Goal: Task Accomplishment & Management: Use online tool/utility

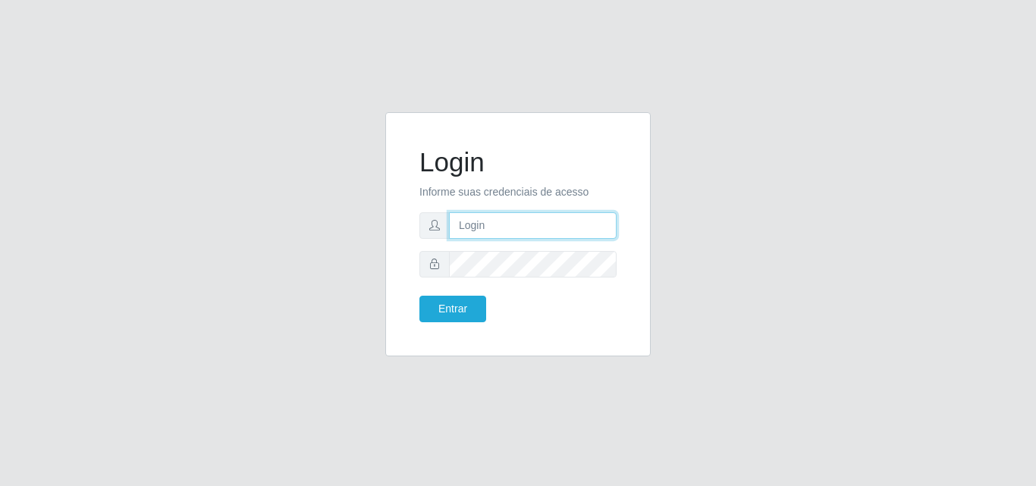
click at [534, 228] on input "text" at bounding box center [533, 225] width 168 height 27
type input "ana@saullus"
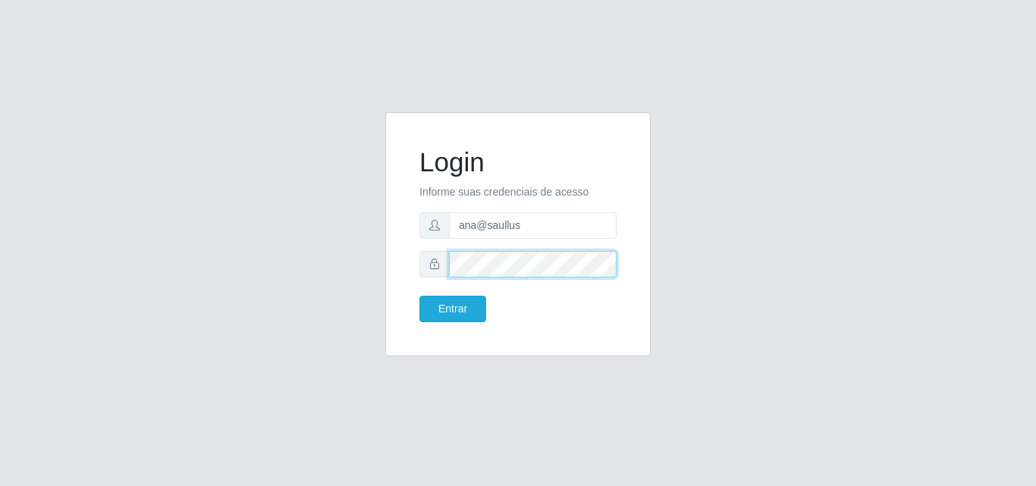
click at [420, 296] on button "Entrar" at bounding box center [453, 309] width 67 height 27
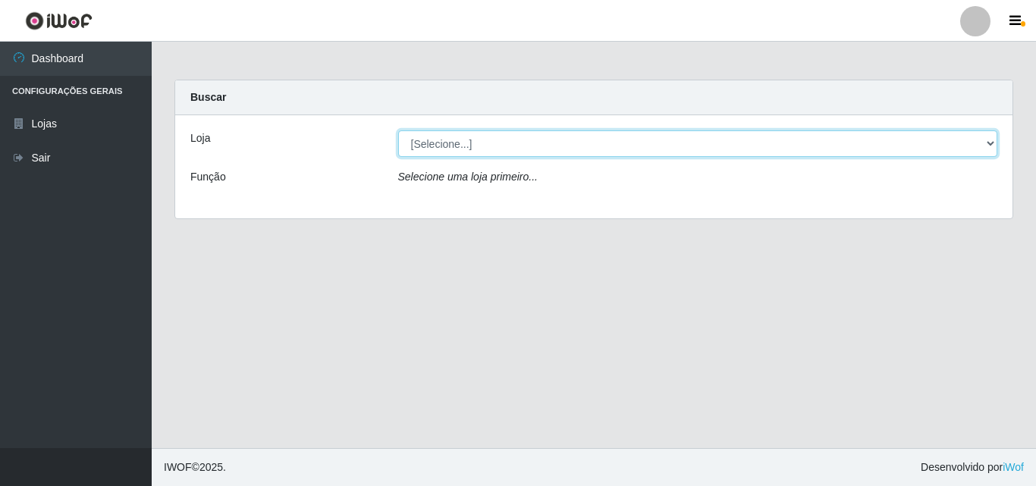
click at [991, 141] on select "[Selecione...] Saullus Supermercados" at bounding box center [698, 144] width 600 height 27
select select "423"
click at [398, 131] on select "[Selecione...] Saullus Supermercados" at bounding box center [698, 144] width 600 height 27
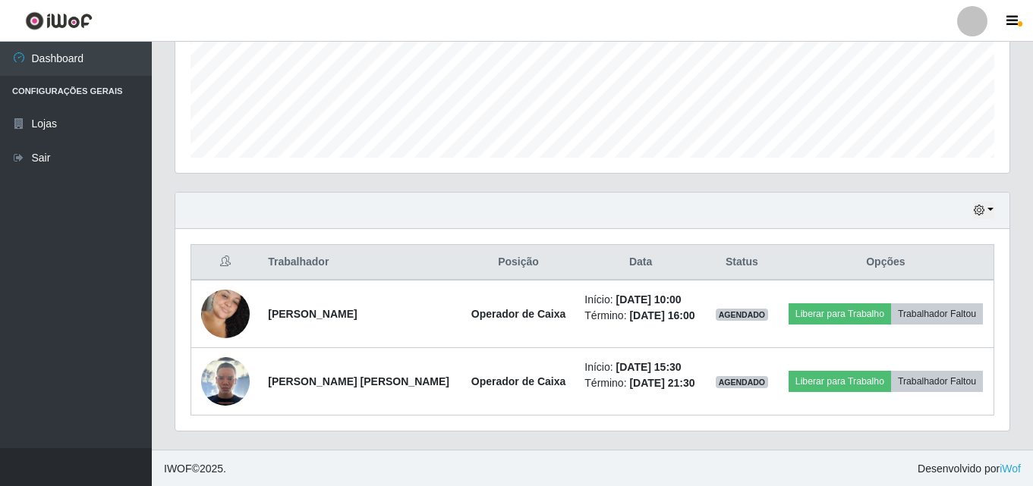
scroll to position [386, 0]
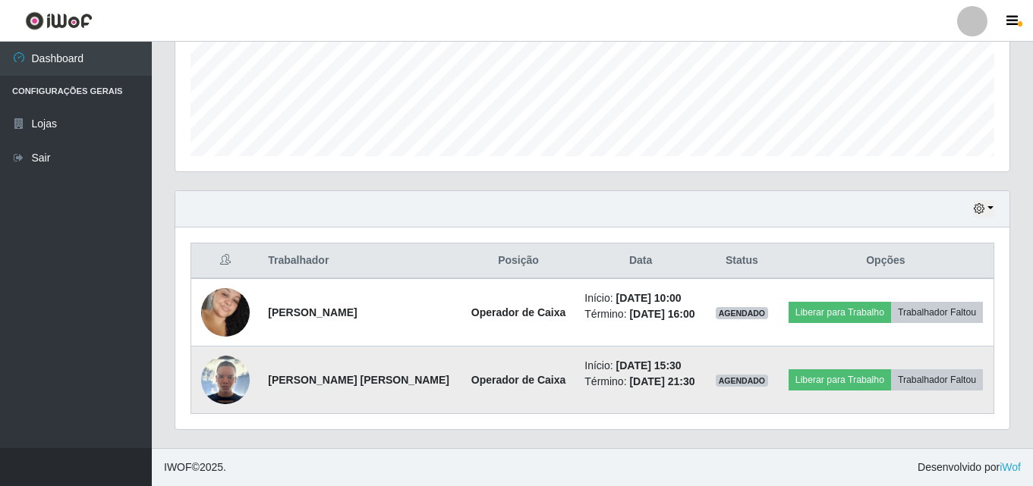
click at [217, 386] on img at bounding box center [225, 380] width 49 height 49
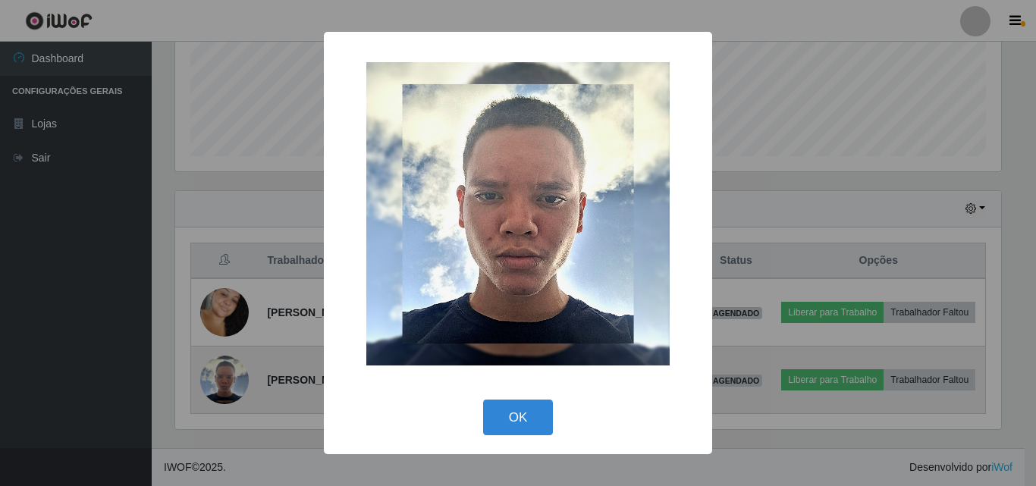
click at [216, 385] on div "× OK Cancel" at bounding box center [518, 243] width 1036 height 486
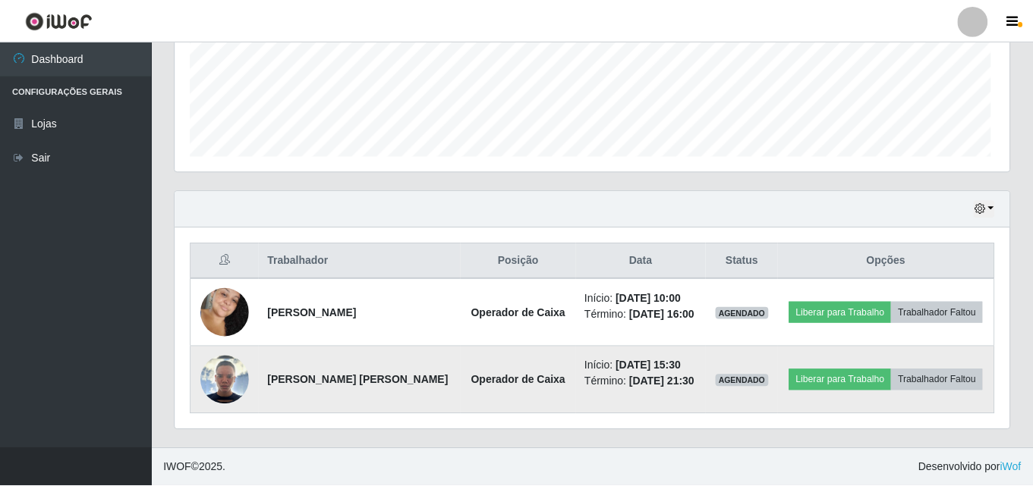
scroll to position [315, 834]
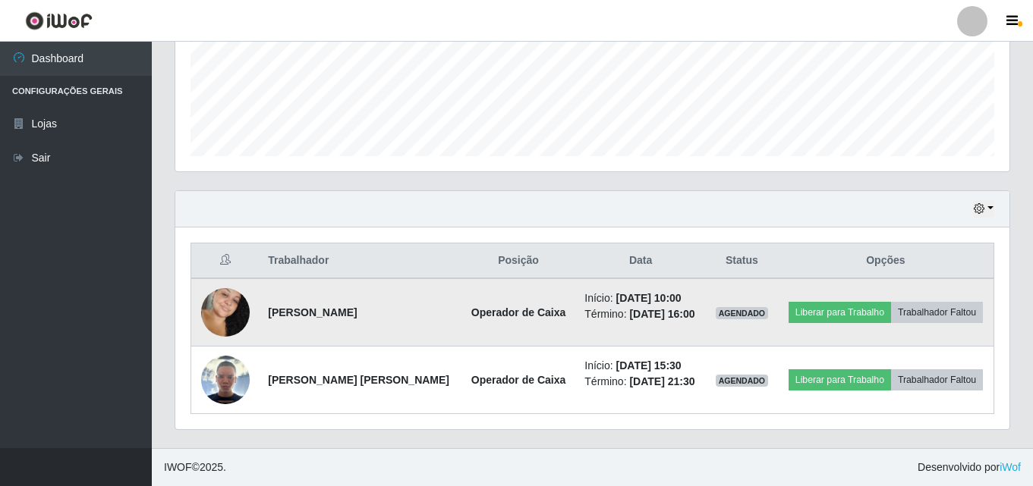
click at [219, 306] on img at bounding box center [225, 312] width 49 height 74
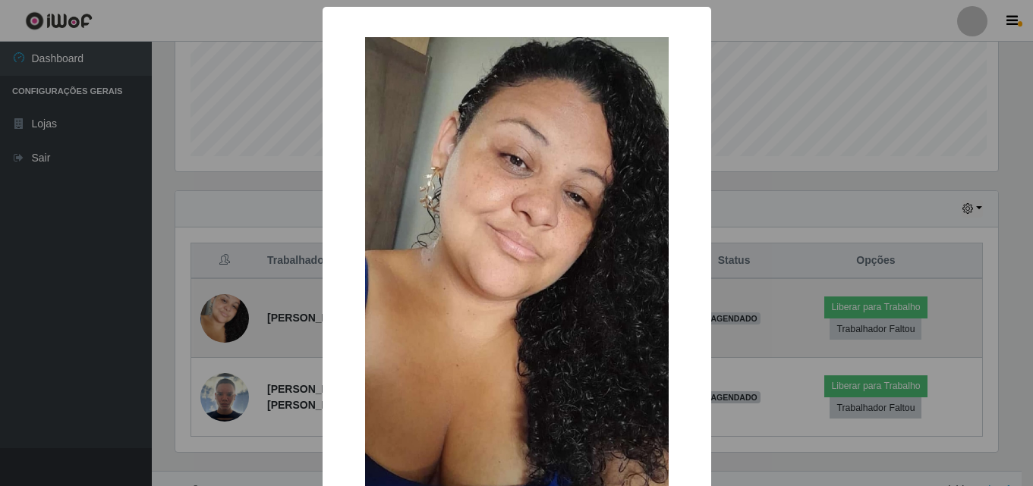
scroll to position [315, 826]
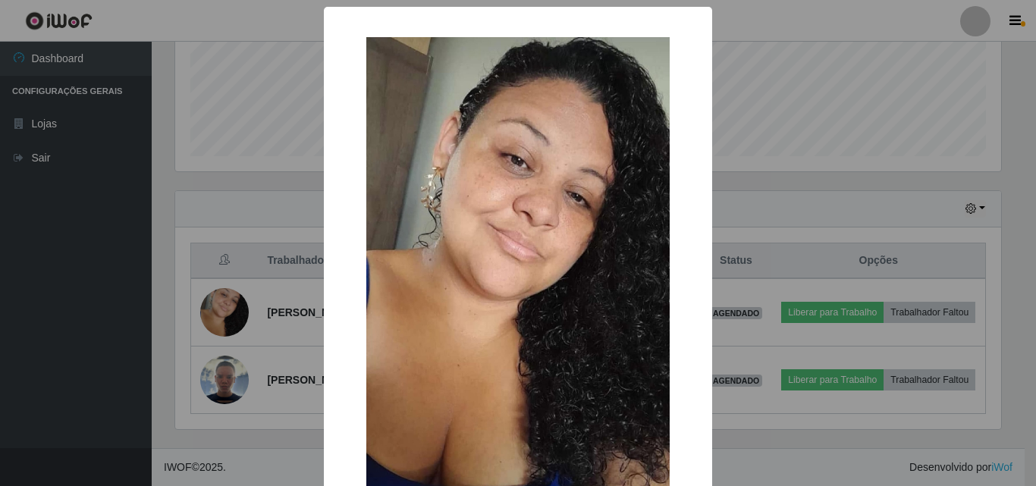
click at [219, 305] on div "× OK Cancel" at bounding box center [518, 243] width 1036 height 486
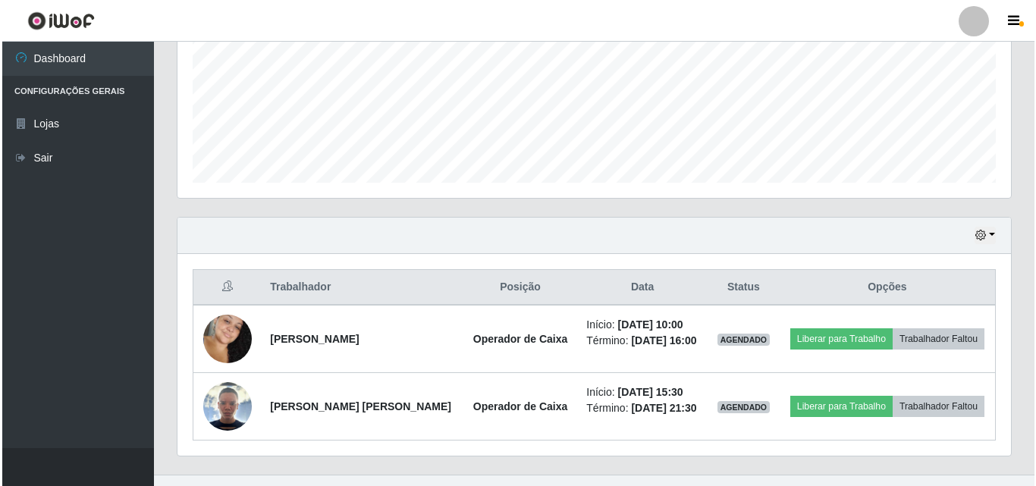
scroll to position [386, 0]
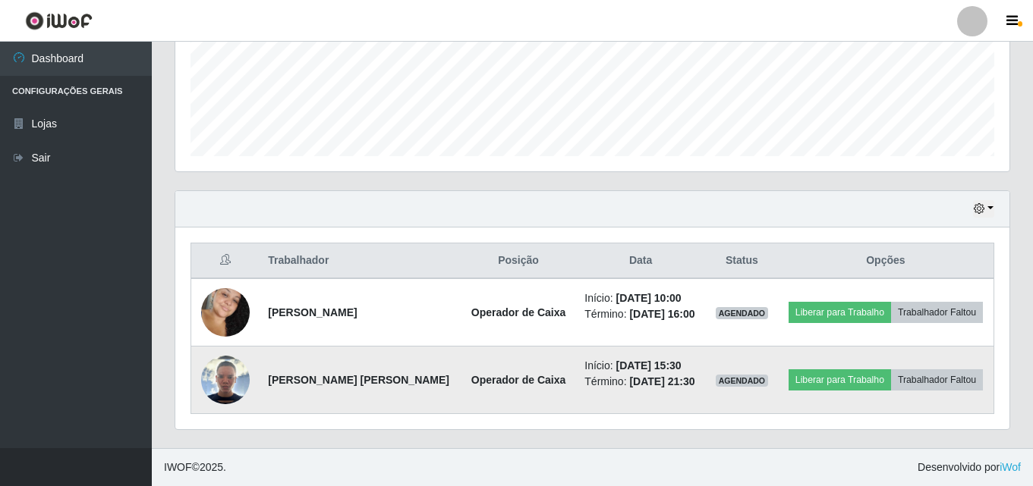
click at [241, 373] on img at bounding box center [225, 380] width 49 height 49
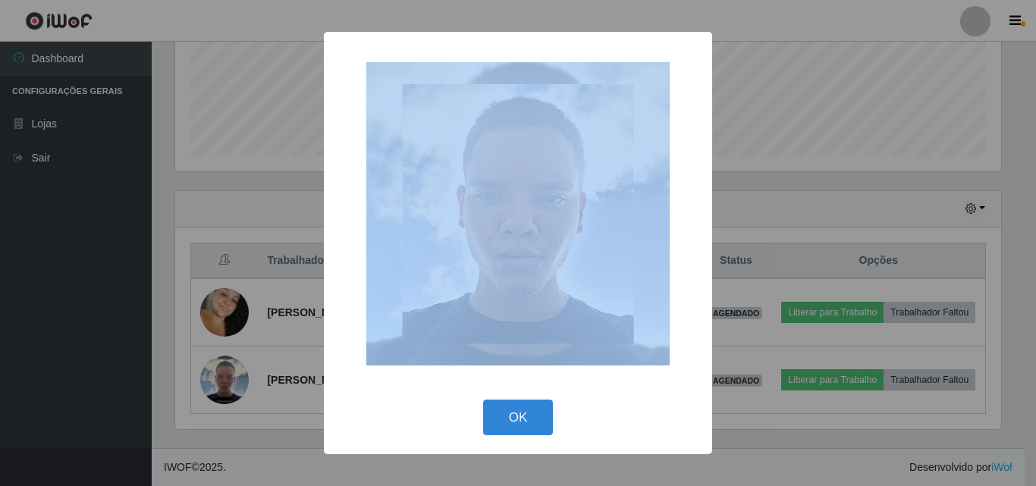
click at [241, 371] on div "× OK Cancel" at bounding box center [518, 243] width 1036 height 486
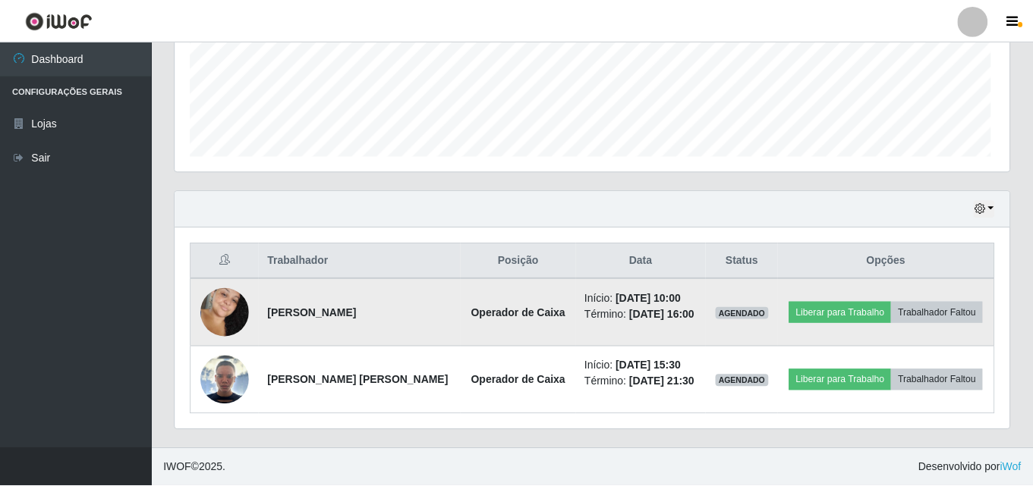
scroll to position [315, 834]
click at [244, 302] on img at bounding box center [225, 312] width 49 height 74
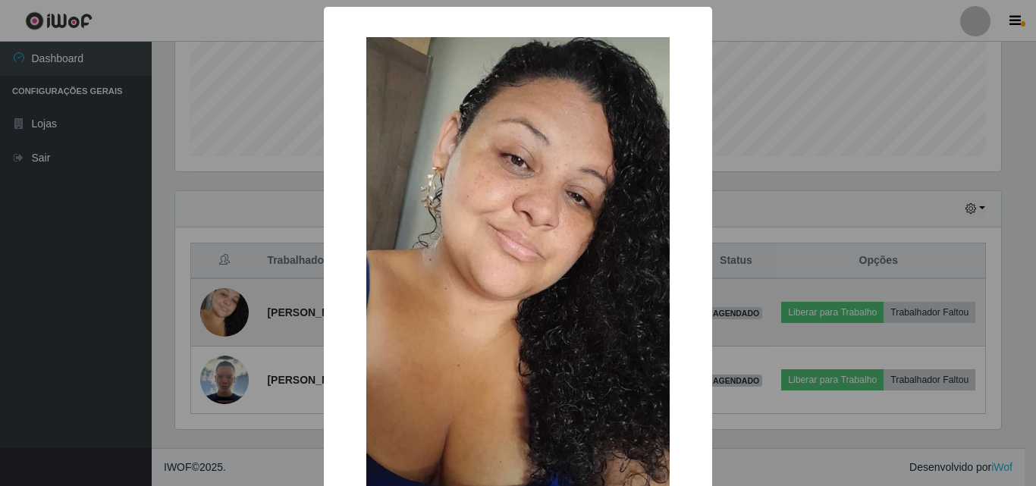
click at [244, 302] on div "× OK Cancel" at bounding box center [518, 243] width 1036 height 486
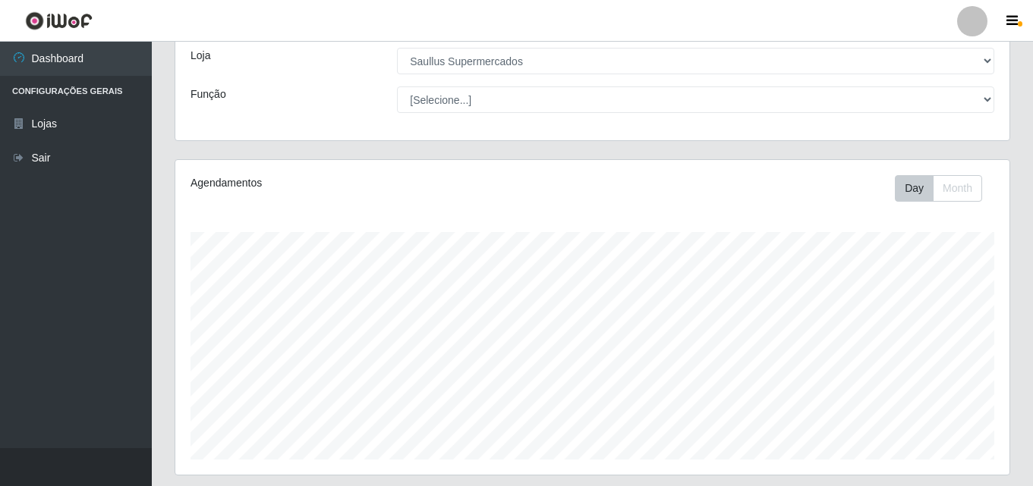
scroll to position [0, 0]
